Goal: Navigation & Orientation: Find specific page/section

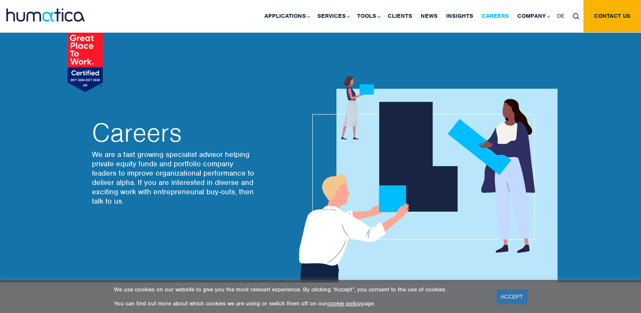
click at [496, 13] on link "Careers" at bounding box center [496, 16] width 36 height 32
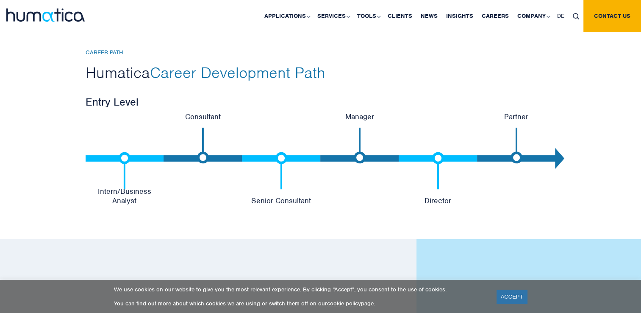
scroll to position [1780, 0]
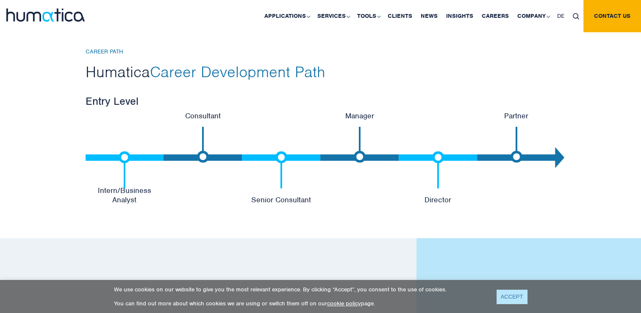
click at [500, 294] on link "ACCEPT" at bounding box center [512, 296] width 31 height 14
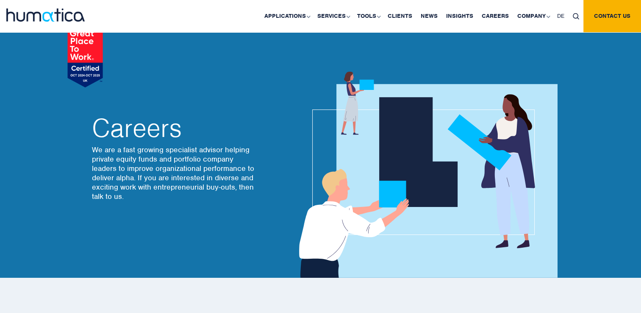
scroll to position [0, 0]
